Goal: Navigation & Orientation: Find specific page/section

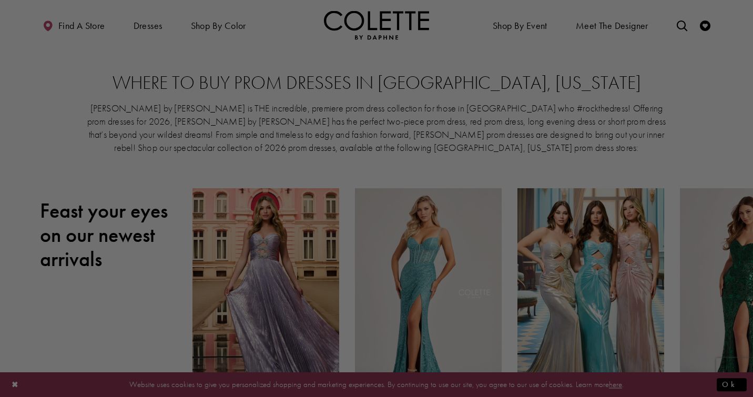
click at [568, 123] on div at bounding box center [380, 200] width 760 height 401
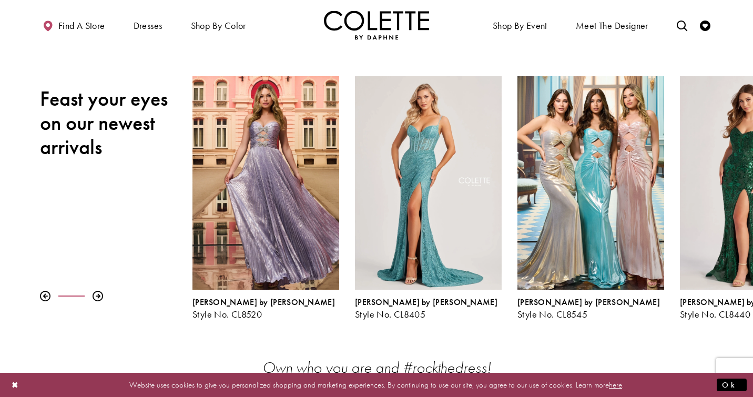
scroll to position [110, 0]
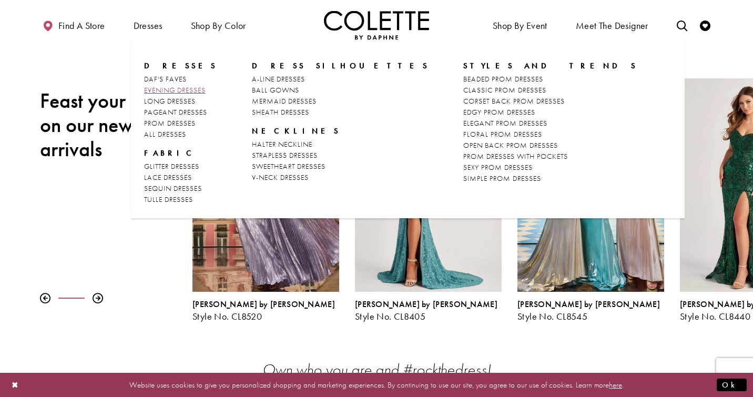
click at [155, 88] on span "EVENING DRESSES" at bounding box center [175, 89] width 62 height 9
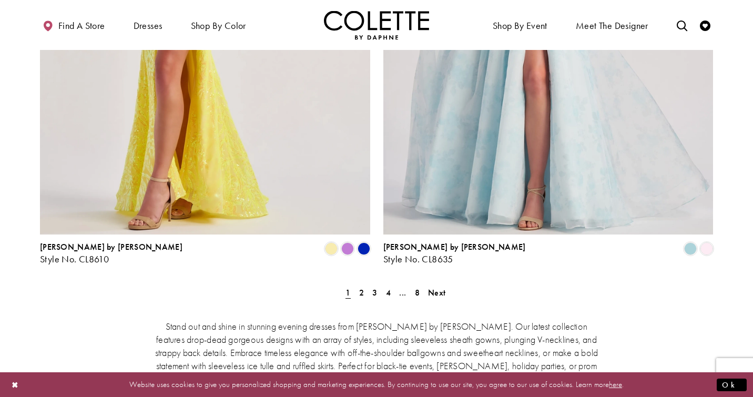
scroll to position [1906, 0]
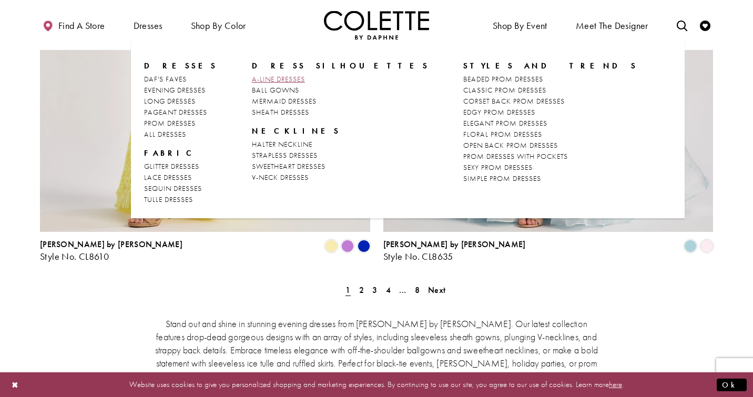
click at [268, 78] on span "A-LINE DRESSES" at bounding box center [278, 78] width 53 height 9
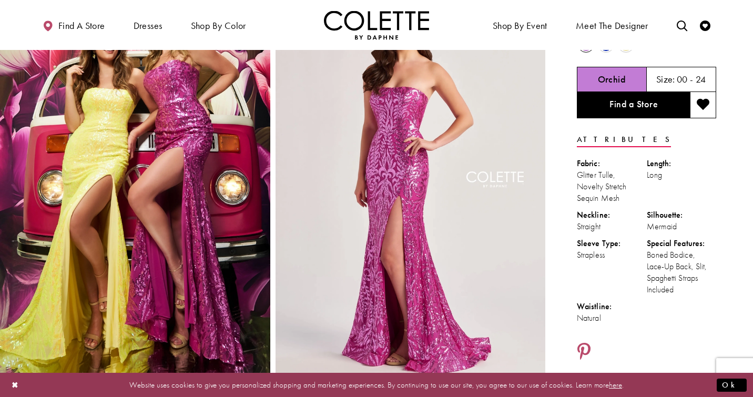
scroll to position [56, 0]
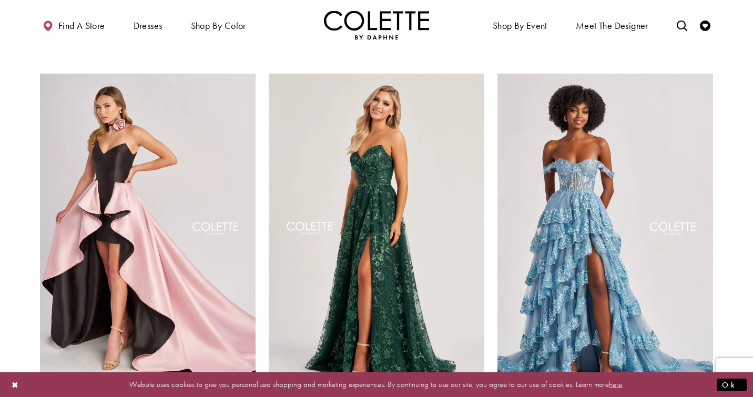
scroll to position [861, 0]
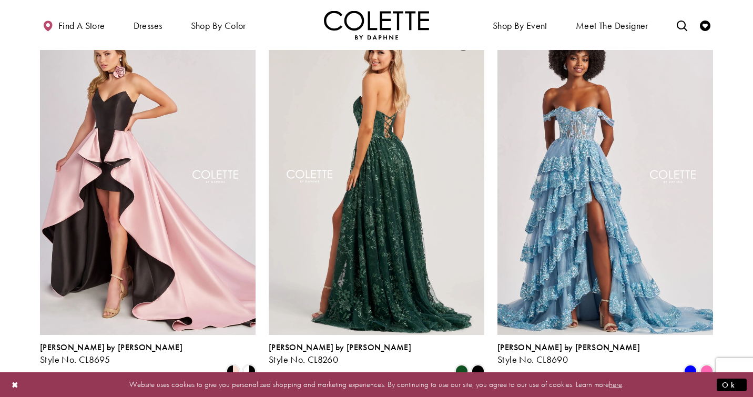
click at [334, 189] on img "Visit Colette by Daphne Style No. CL8260 Page" at bounding box center [377, 178] width 216 height 313
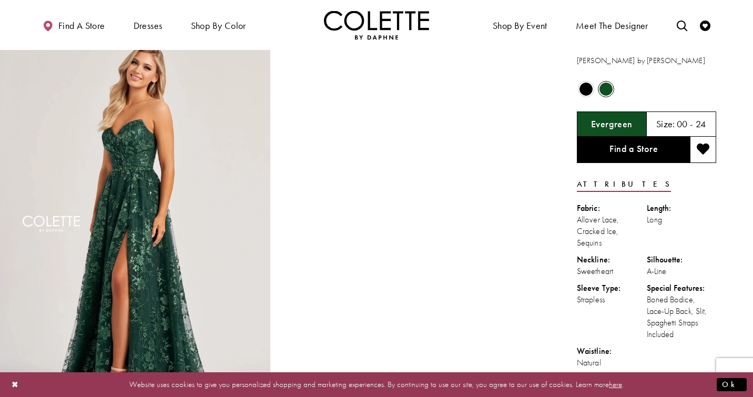
scroll to position [22, 0]
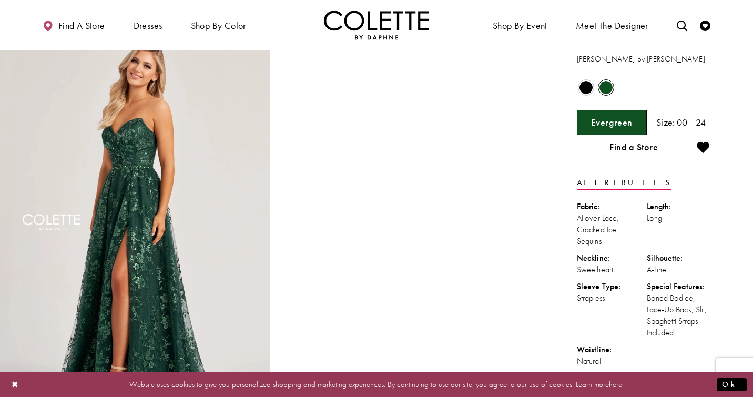
click at [610, 152] on link "Find a Store" at bounding box center [633, 148] width 113 height 26
